Goal: Browse casually: Explore the website without a specific task or goal

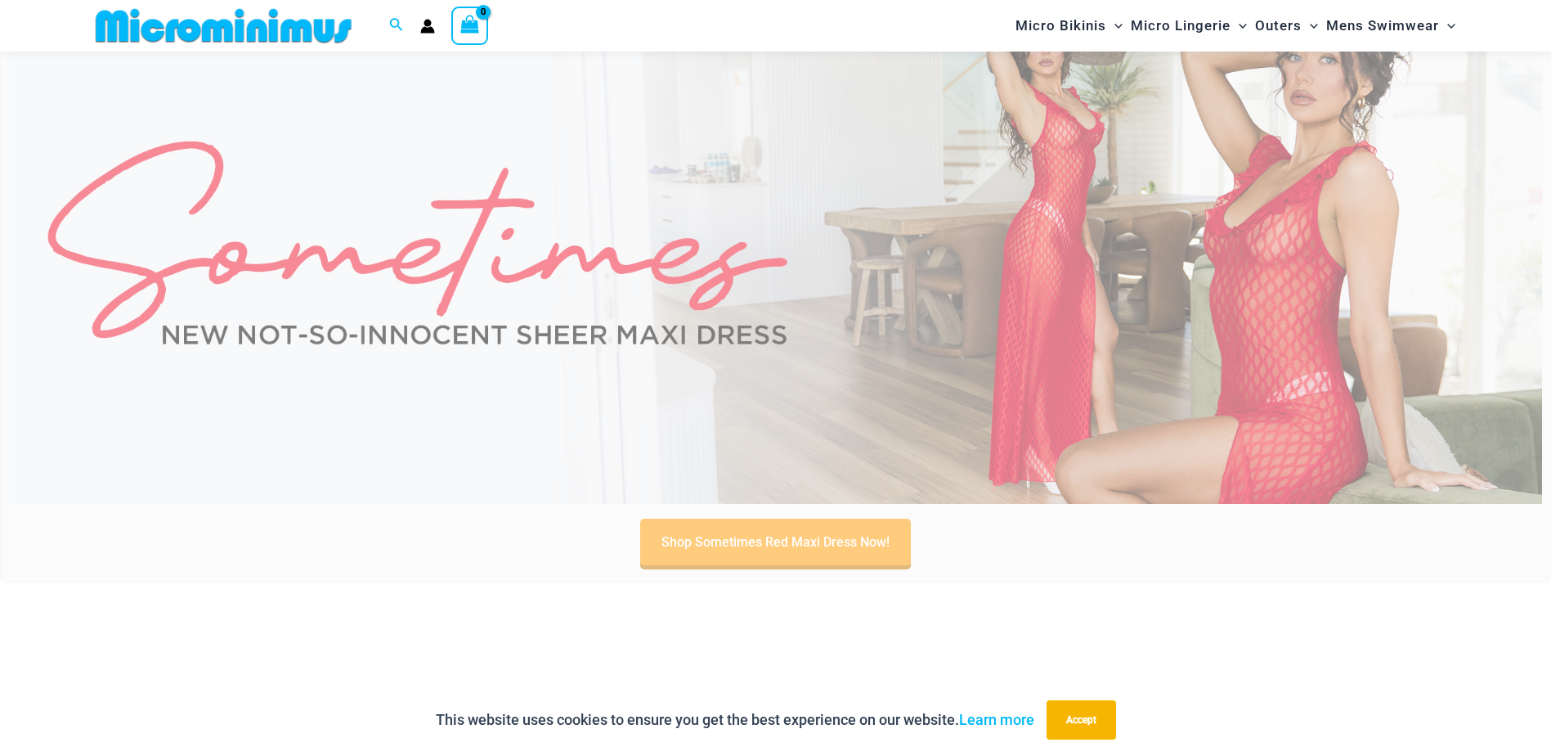
type input "**********"
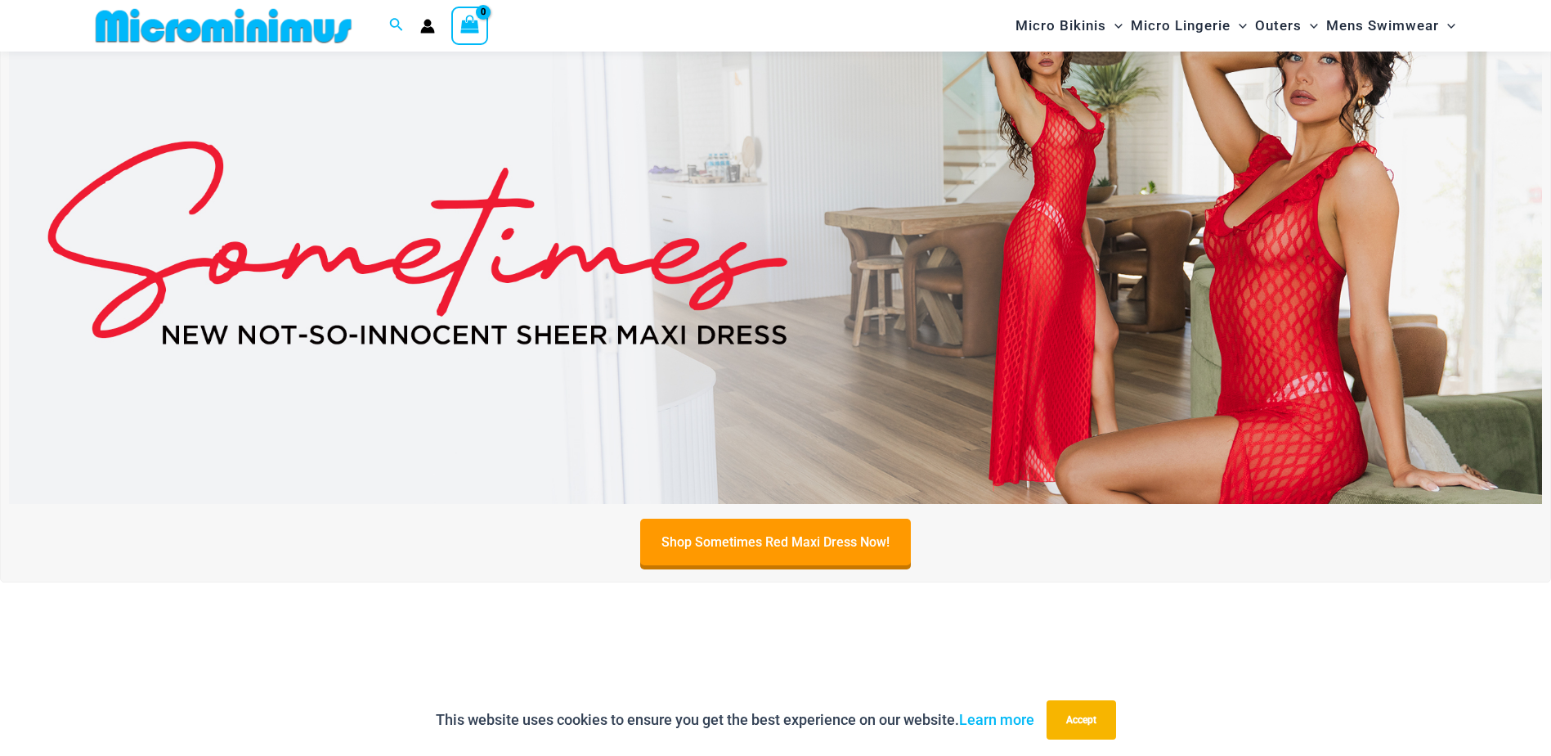
drag, startPoint x: 876, startPoint y: 356, endPoint x: 891, endPoint y: 373, distance: 23.2
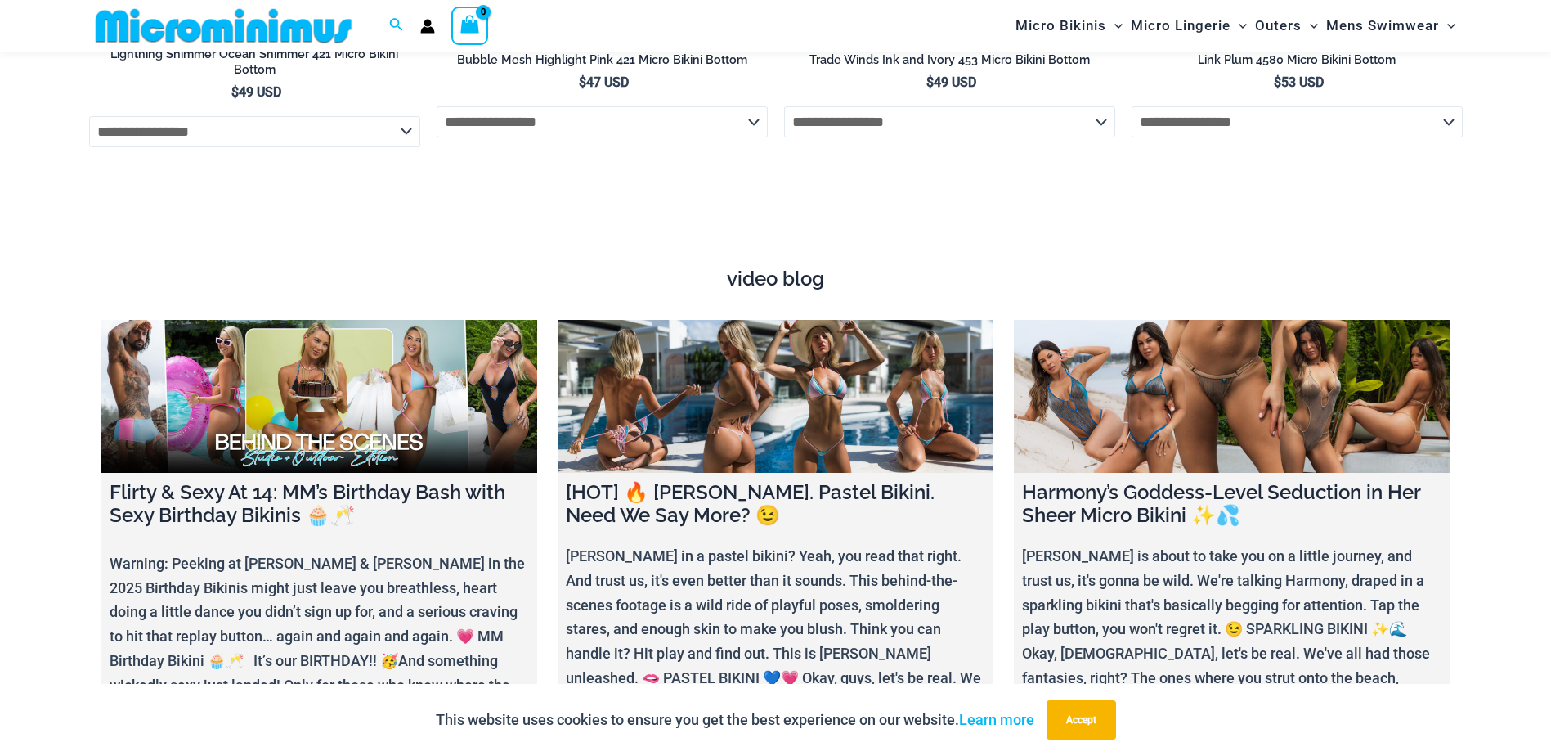
scroll to position [6176, 0]
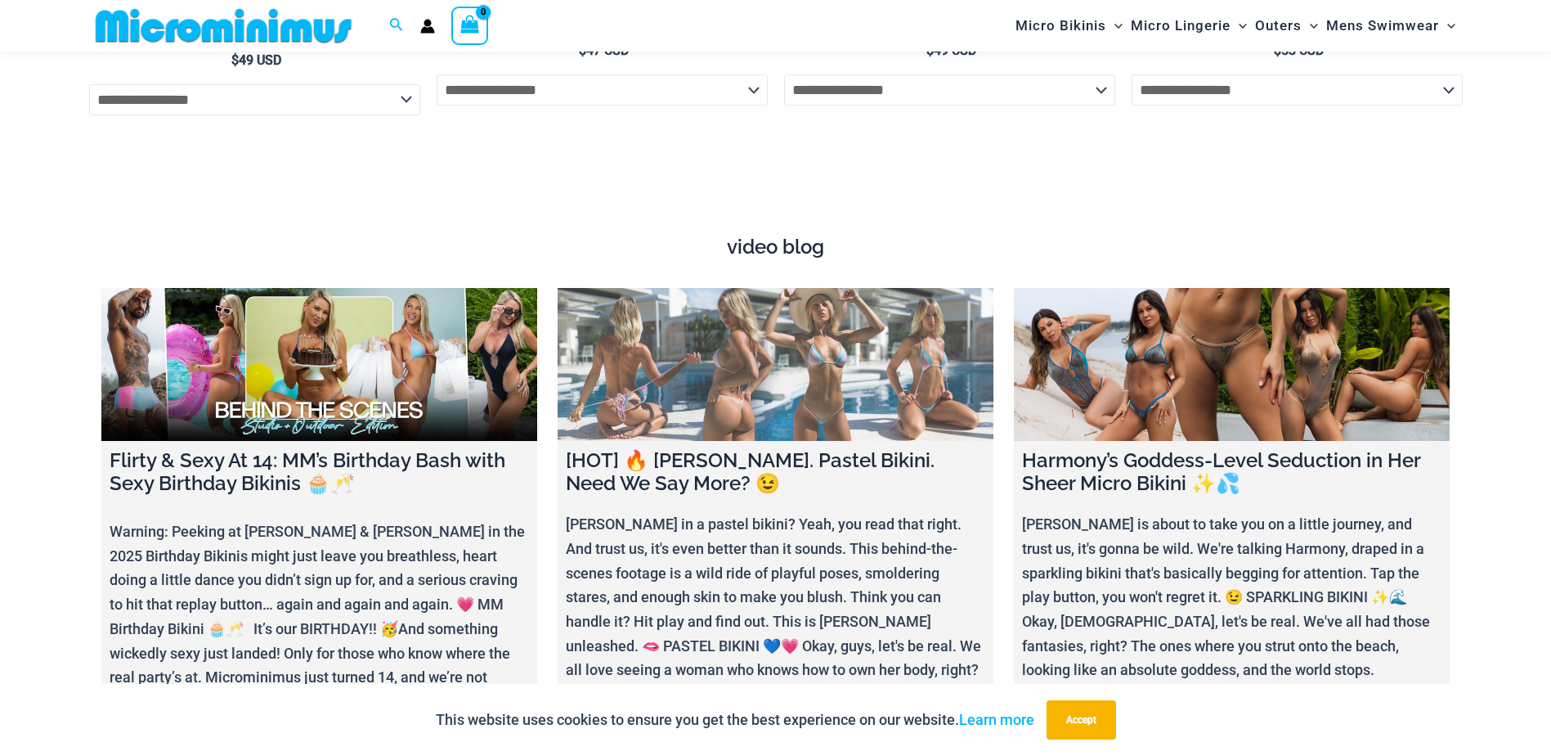
click at [830, 370] on link at bounding box center [776, 364] width 436 height 153
